Goal: Information Seeking & Learning: Check status

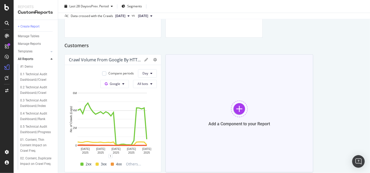
scroll to position [692, 0]
